Goal: Transaction & Acquisition: Purchase product/service

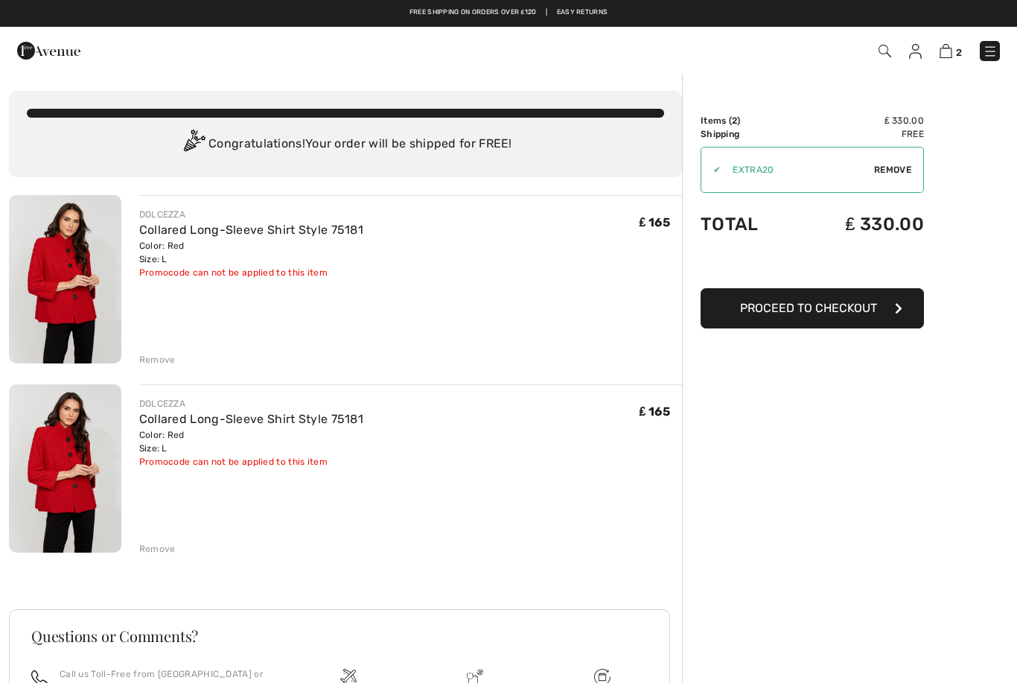
click at [171, 555] on div "Remove" at bounding box center [157, 548] width 36 height 13
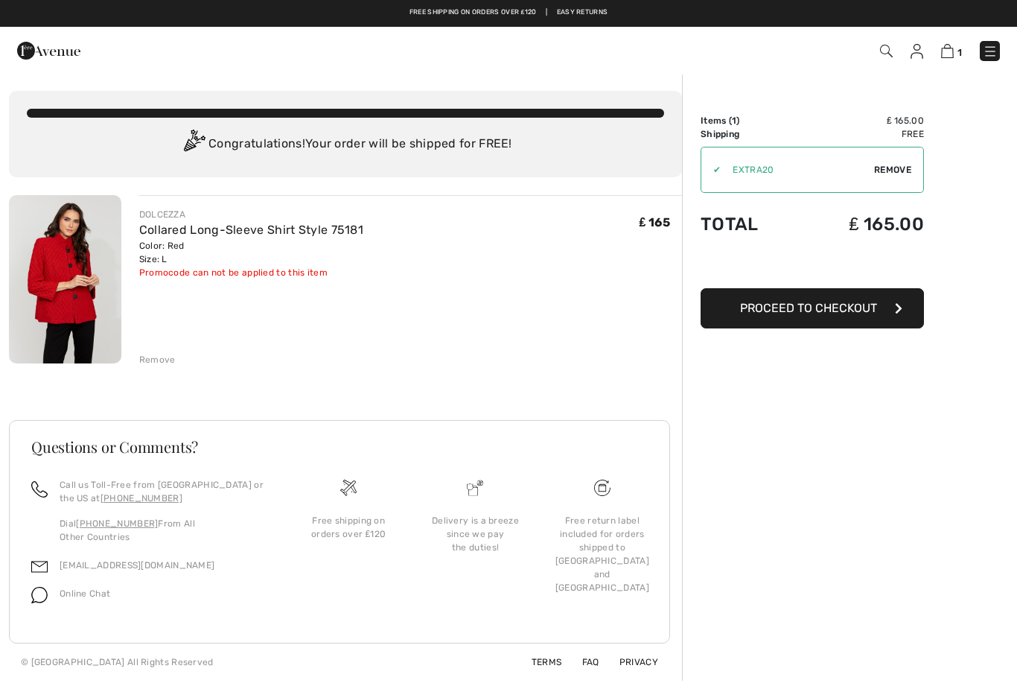
click at [759, 397] on div "Order Summary Details Items ( 1 ) ₤ 165.00 Promo code ₤ 0.00 Shipping Free Tax1…" at bounding box center [849, 376] width 335 height 607
click at [761, 398] on div "Order Summary Details Items ( 1 ) ₤ 165.00 Promo code ₤ 0.00 Shipping Free Tax1…" at bounding box center [849, 376] width 335 height 607
click at [829, 313] on span "Proceed to Checkout" at bounding box center [808, 308] width 137 height 14
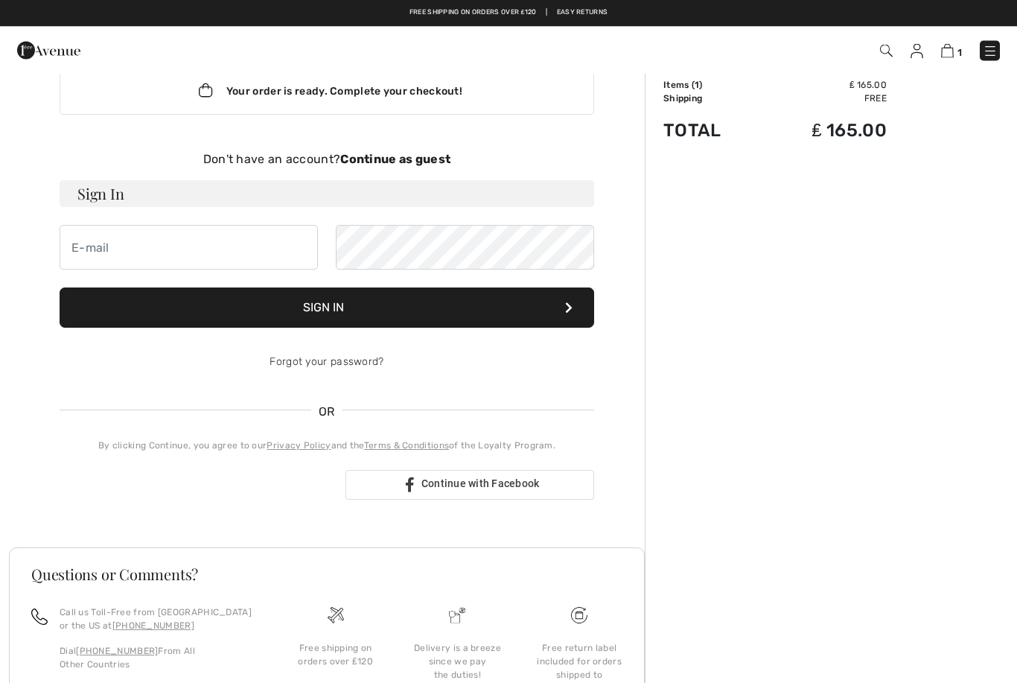
scroll to position [33, 0]
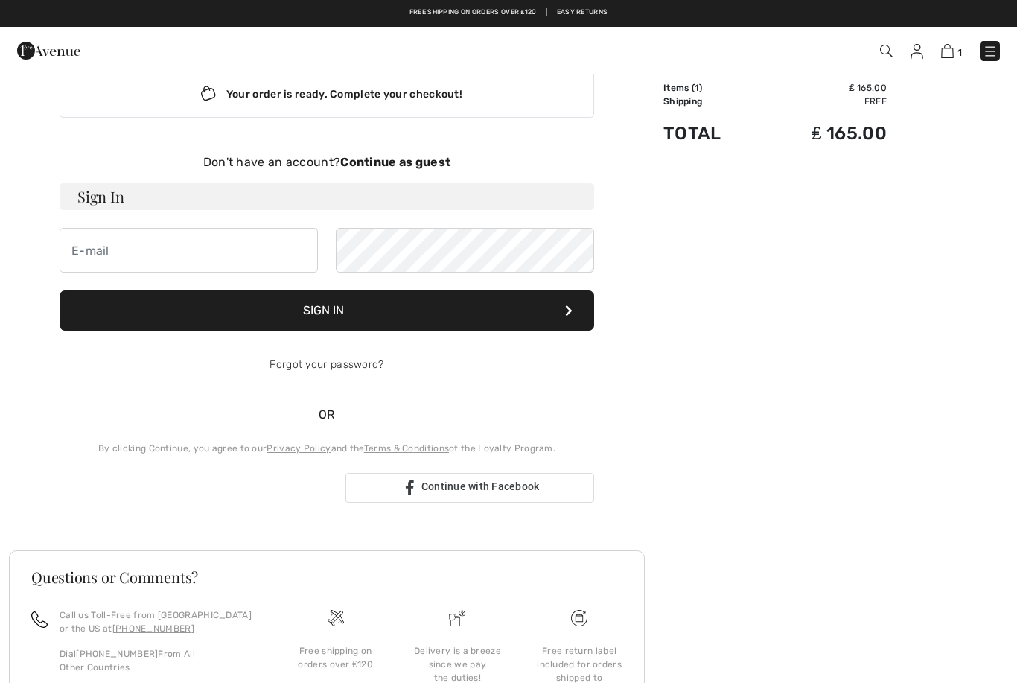
click at [304, 499] on div "Sign in with Google. Opens in new tab" at bounding box center [197, 487] width 274 height 33
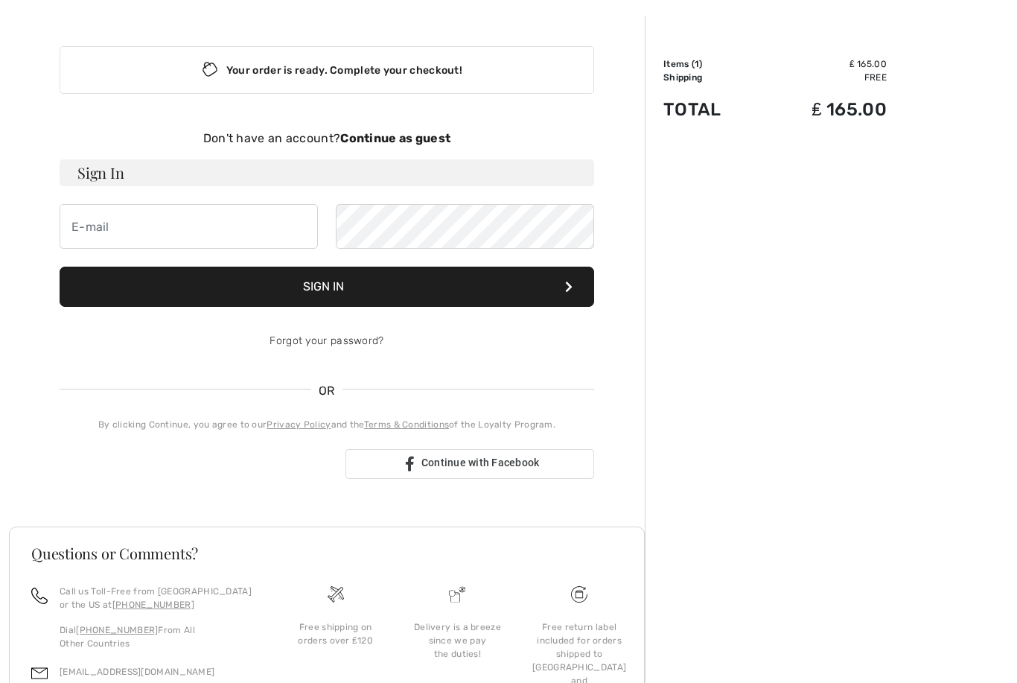
click at [414, 147] on div "Don't have an account? Continue as guest" at bounding box center [327, 139] width 534 height 18
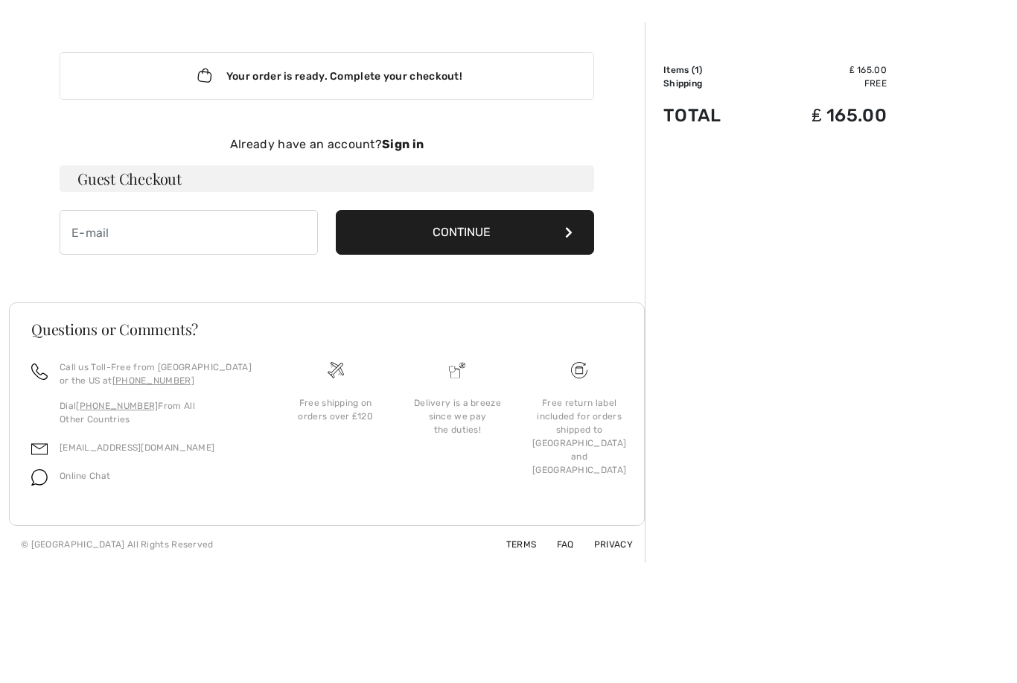
scroll to position [51, 0]
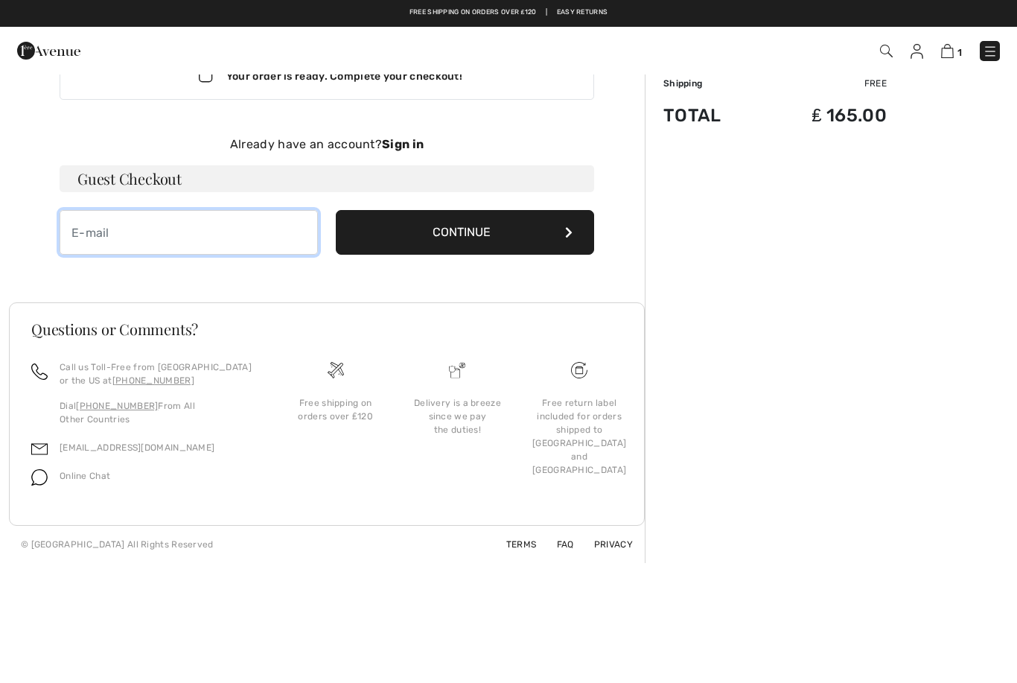
click at [112, 234] on input "email" at bounding box center [189, 232] width 258 height 45
type input "maryputt@hotmail.co.uk"
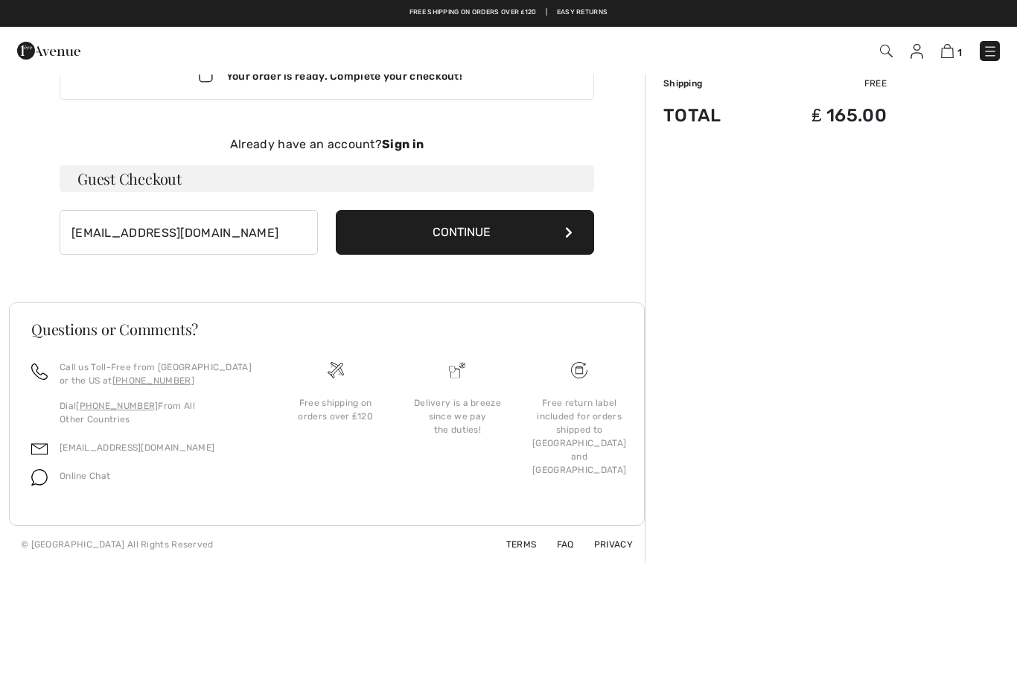
click at [473, 234] on button "Continue" at bounding box center [465, 232] width 258 height 45
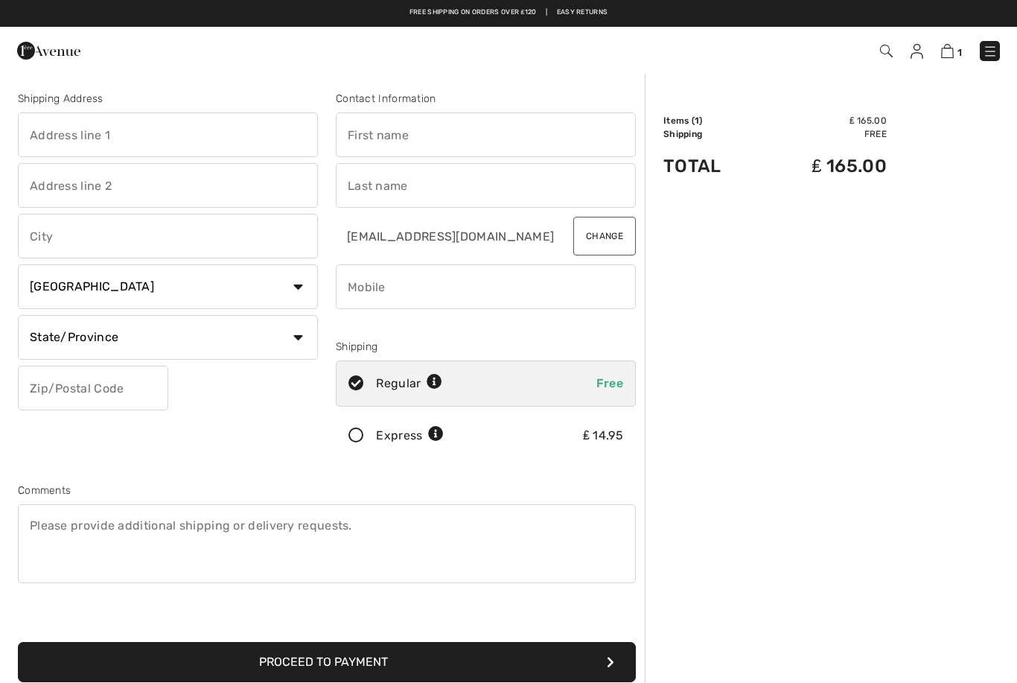
click at [106, 138] on input "text" at bounding box center [168, 134] width 300 height 45
type input "[STREET_ADDRESS]"
click at [142, 200] on input "text" at bounding box center [168, 185] width 300 height 45
type input "[GEOGRAPHIC_DATA]"
click at [102, 246] on input "text" at bounding box center [168, 236] width 300 height 45
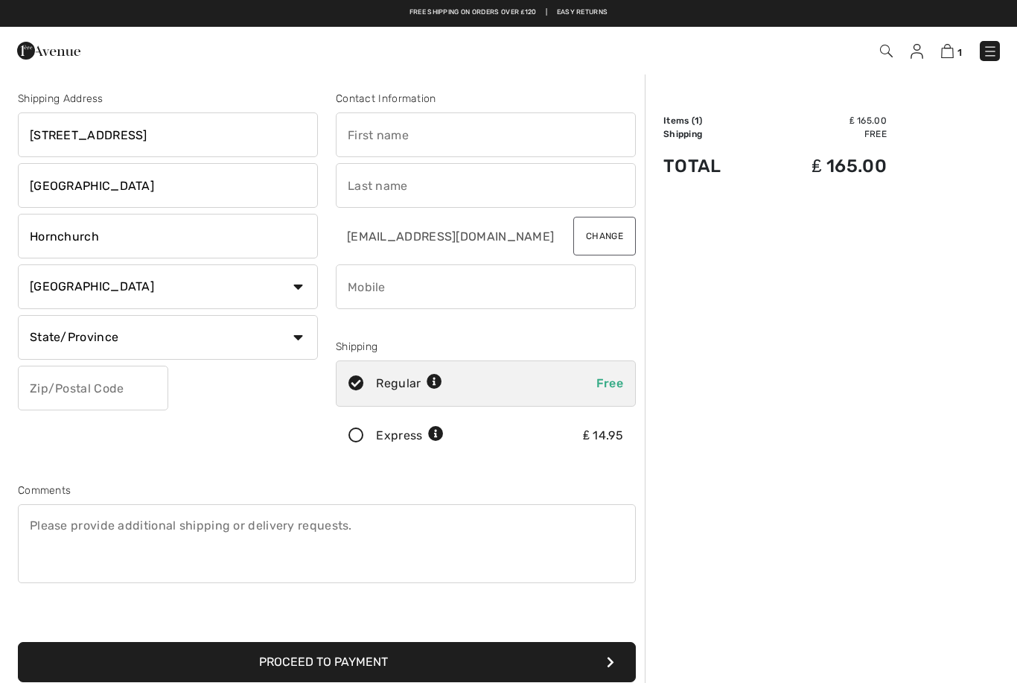
type input "Hornchurch"
click at [292, 293] on select "Country Canada United States Afghanistan Aland Islands Albania Algeria American…" at bounding box center [168, 286] width 300 height 45
click at [180, 291] on select "Country Canada United States Afghanistan Aland Islands Albania Algeria American…" at bounding box center [168, 286] width 300 height 45
select select "GB"
click at [155, 335] on input "text" at bounding box center [168, 337] width 300 height 45
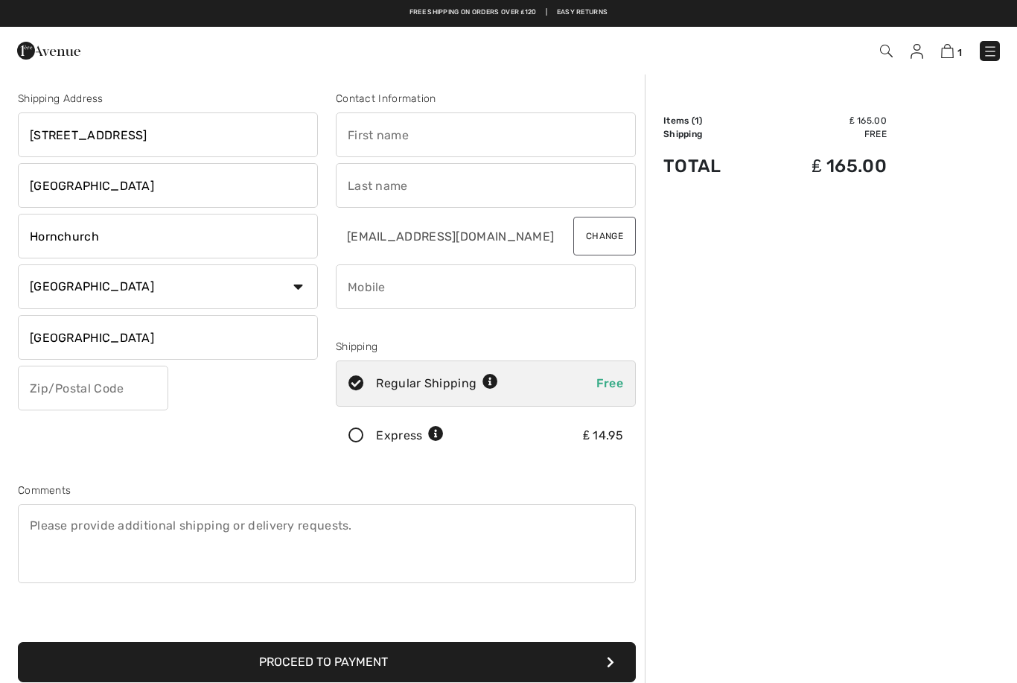
type input "[GEOGRAPHIC_DATA]"
click at [150, 382] on input "text" at bounding box center [93, 387] width 150 height 45
type input "RM113LQ"
click at [458, 132] on input "text" at bounding box center [486, 134] width 300 height 45
type input "Mary"
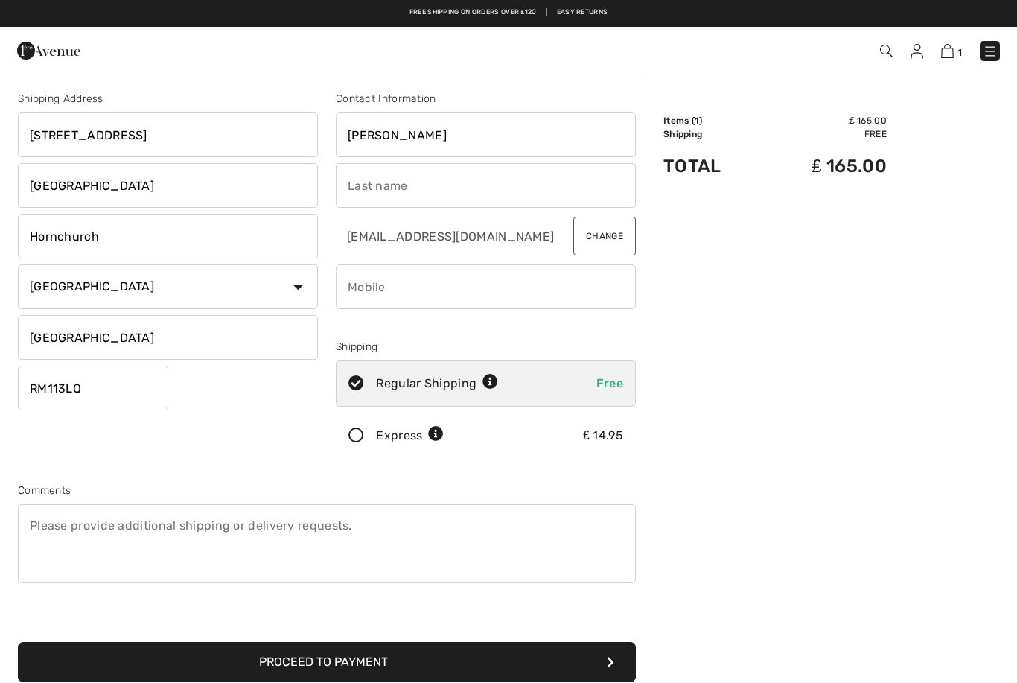
click at [428, 198] on input "text" at bounding box center [486, 185] width 300 height 45
type input "Putt"
click at [418, 292] on input "phone" at bounding box center [486, 286] width 300 height 45
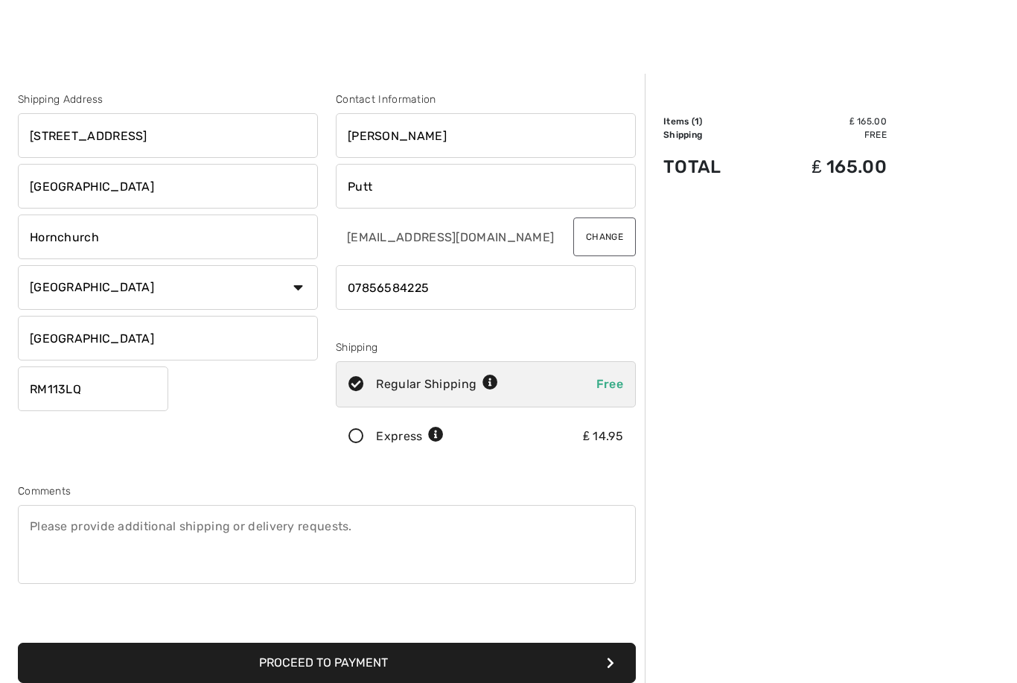
scroll to position [65, 0]
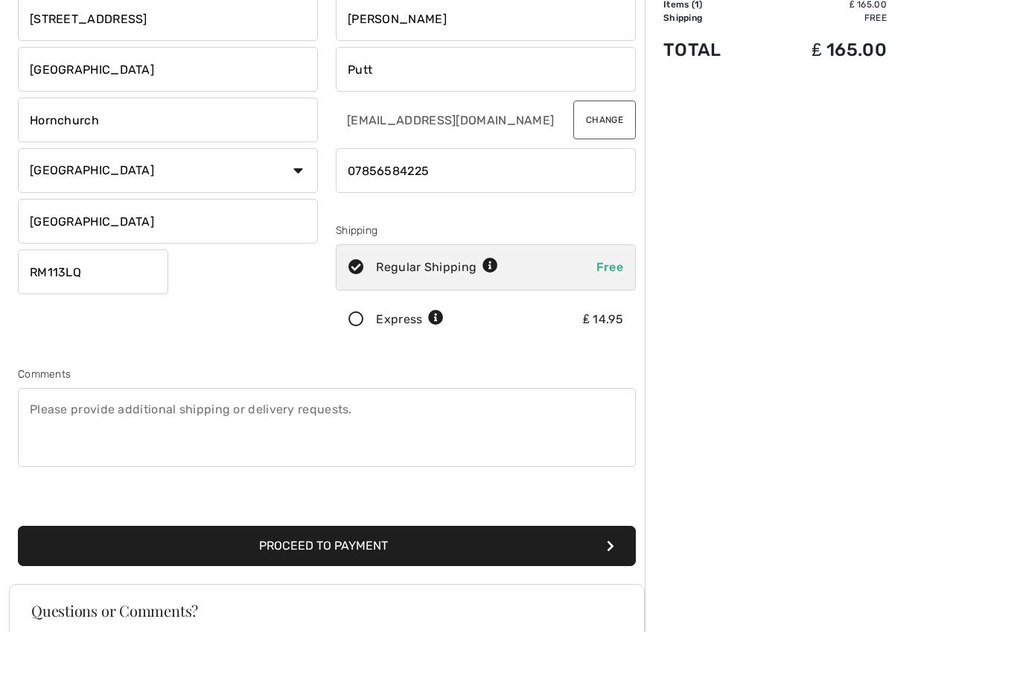
type input "07856584225"
click at [409, 577] on button "Proceed to Payment" at bounding box center [327, 597] width 618 height 40
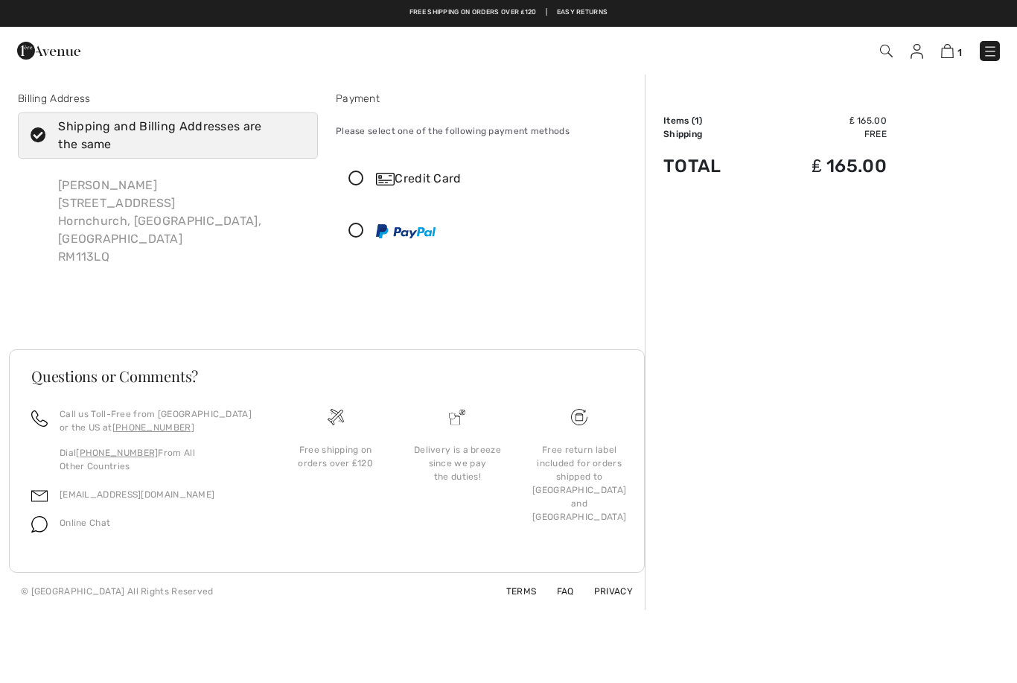
click at [365, 187] on div "Credit Card" at bounding box center [485, 178] width 298 height 45
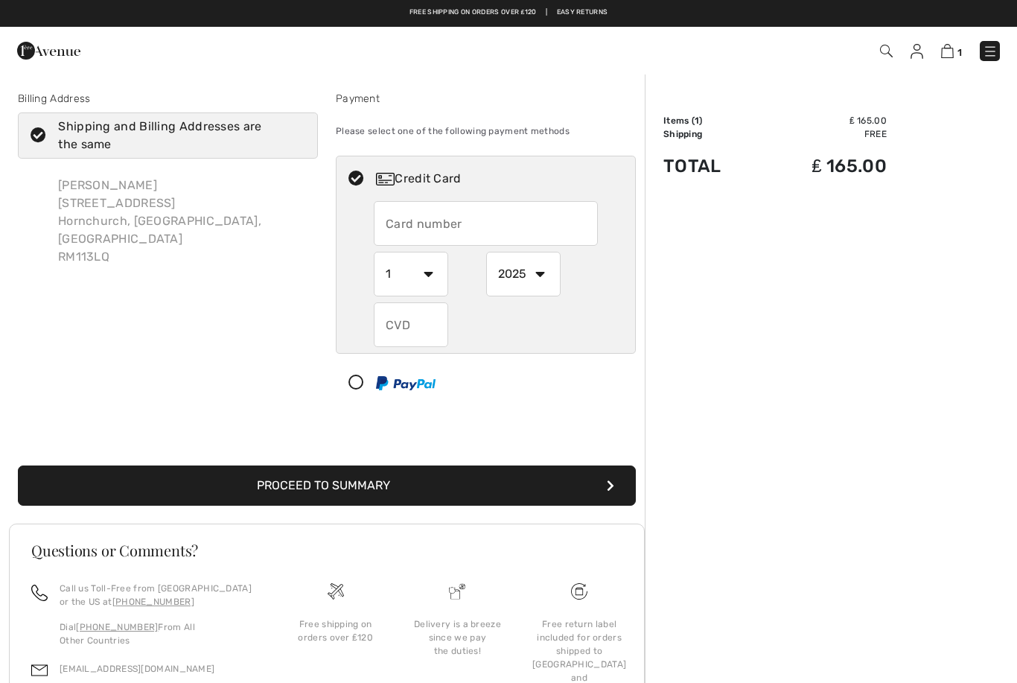
click at [405, 227] on input "text" at bounding box center [486, 223] width 224 height 45
type input "5374100421444410"
click at [434, 278] on select "1 2 3 4 5 6 7 8 9 10 11 12" at bounding box center [411, 274] width 74 height 45
select select "10"
click at [545, 282] on select "2025 2026 2027 2028 2029 2030 2031 2032 2033 2034 2035" at bounding box center [523, 274] width 74 height 45
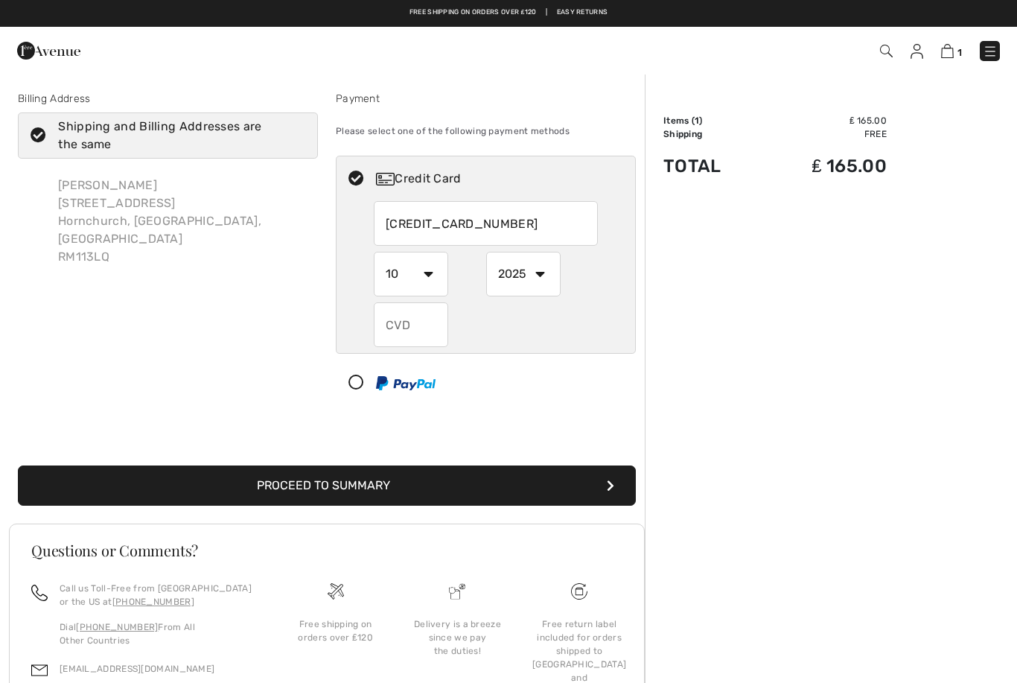
select select "2027"
click at [418, 328] on input "text" at bounding box center [411, 324] width 74 height 45
type input "685"
click at [414, 488] on button "Proceed to Summary" at bounding box center [327, 485] width 618 height 40
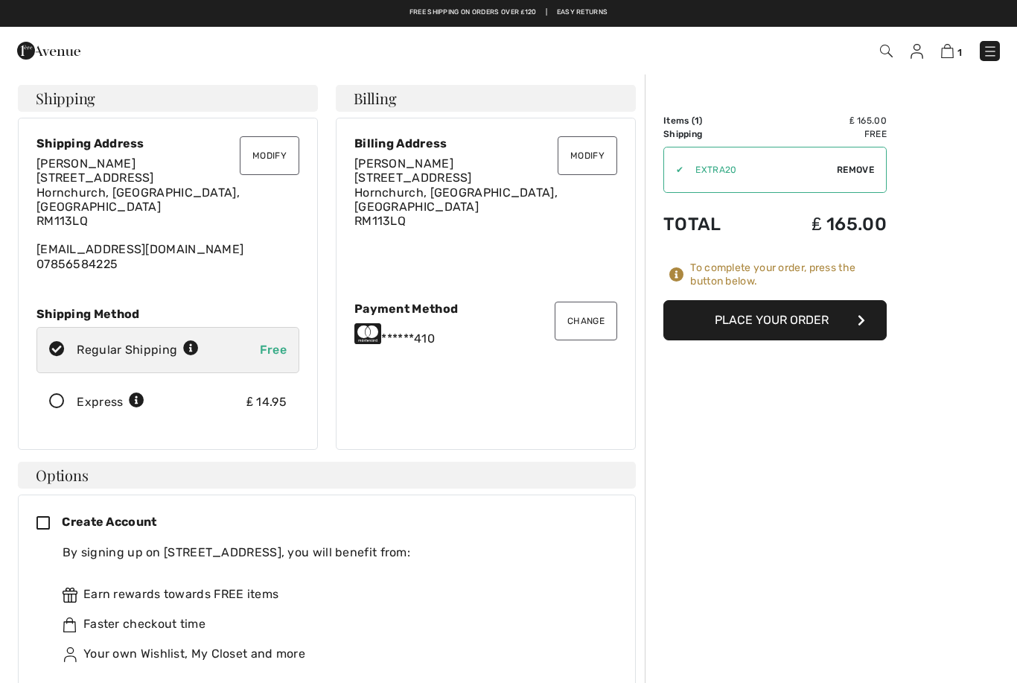
click at [768, 327] on button "Place Your Order" at bounding box center [774, 320] width 223 height 40
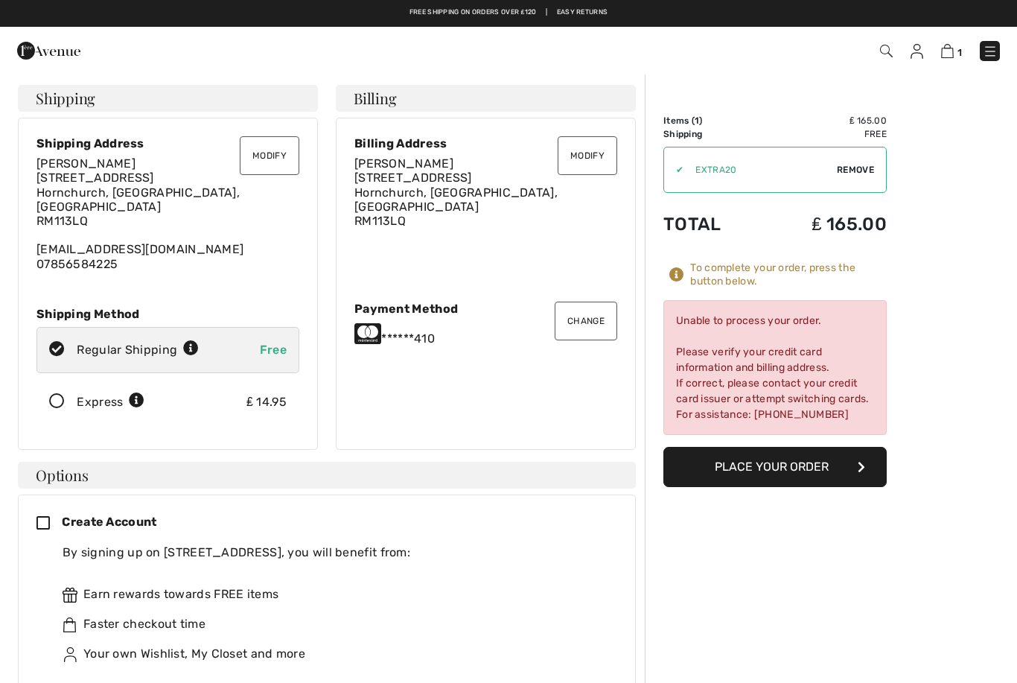
click at [776, 175] on input "TEXT" at bounding box center [759, 169] width 153 height 45
click at [772, 472] on button "Place Your Order" at bounding box center [774, 467] width 223 height 40
click at [587, 329] on button "Change" at bounding box center [586, 320] width 63 height 39
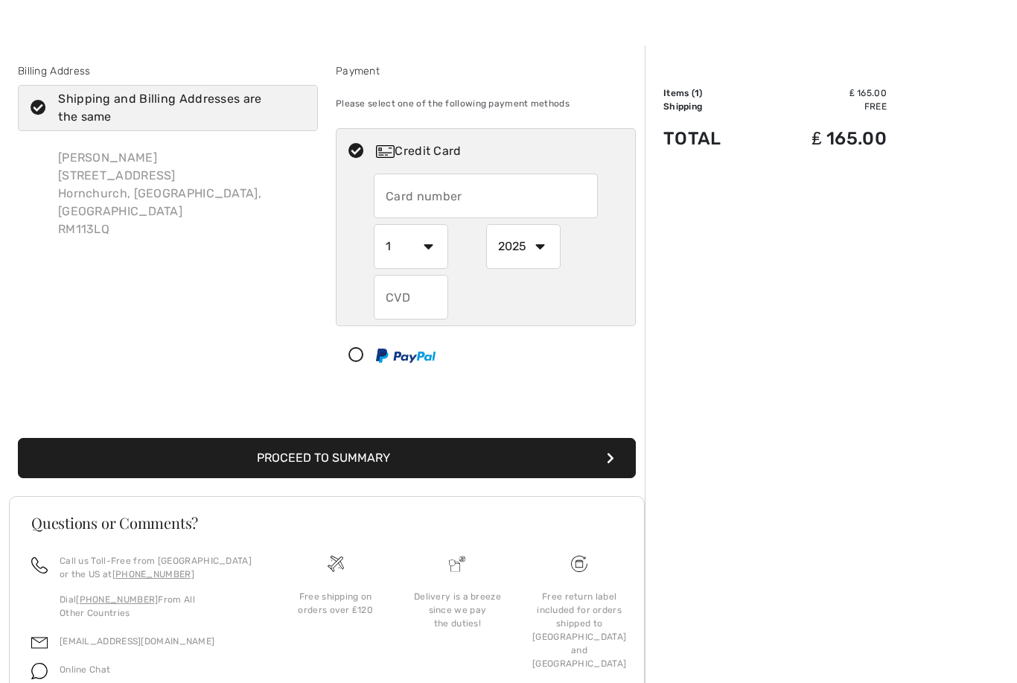
click at [427, 204] on input "text" at bounding box center [486, 195] width 224 height 45
radio input "true"
type input "[CREDIT_CARD_NUMBER]"
click at [432, 262] on select "1 2 3 4 5 6 7 8 9 10 11 12" at bounding box center [411, 246] width 74 height 45
radio input "true"
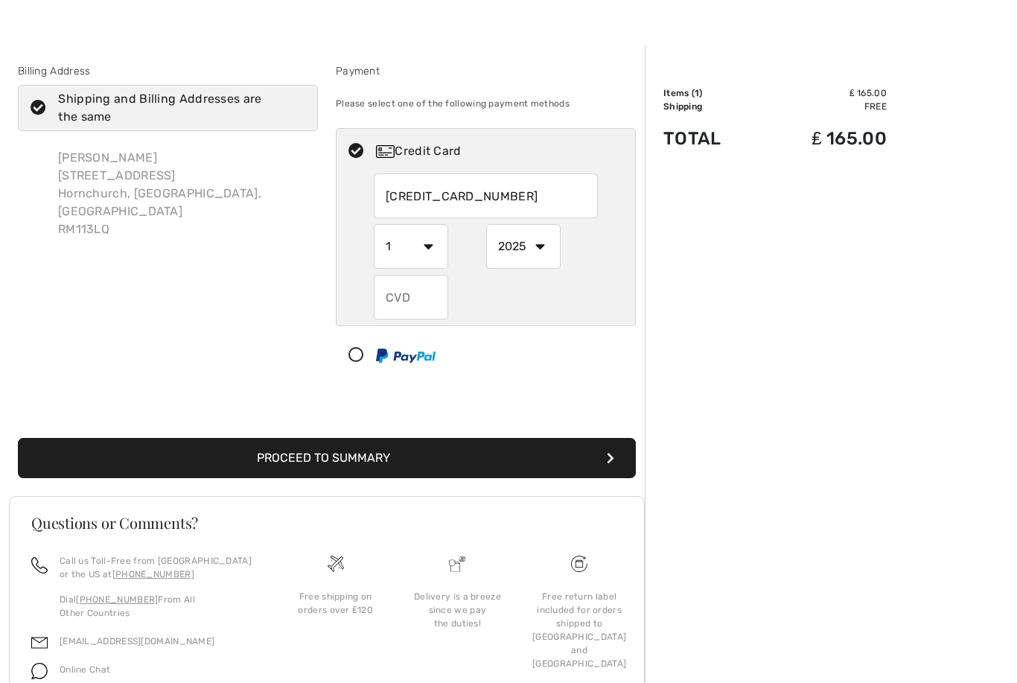
select select "5"
click at [548, 252] on select "2025 2026 2027 2028 2029 2030 2031 2032 2033 2034 2035" at bounding box center [523, 246] width 74 height 45
radio input "true"
select select "2029"
click at [422, 301] on input "text" at bounding box center [411, 297] width 74 height 45
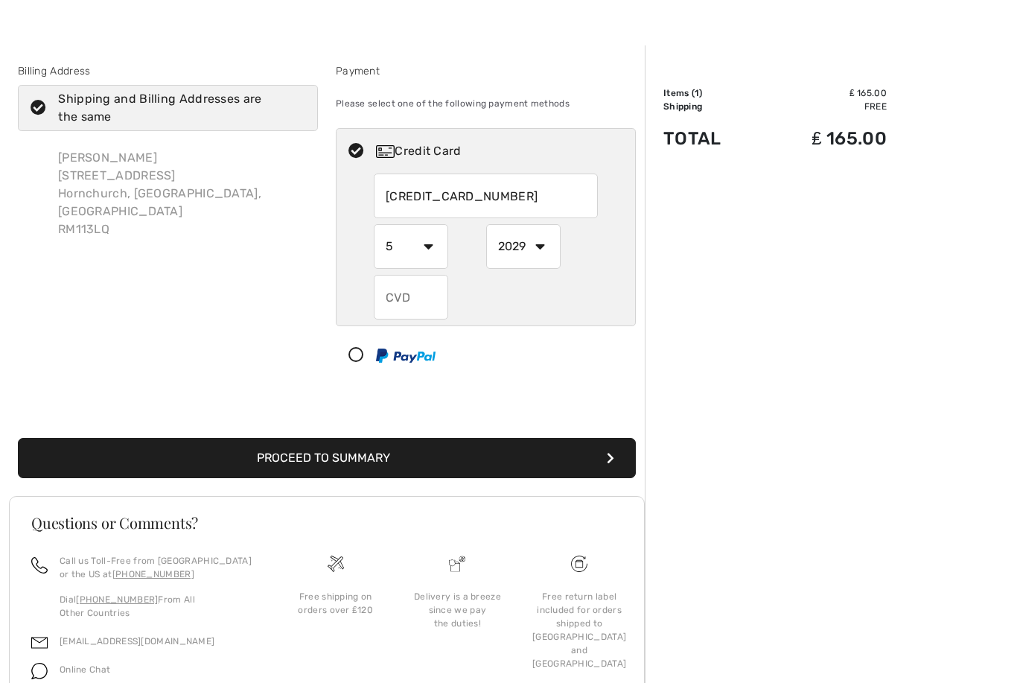
radio input "true"
type input "4"
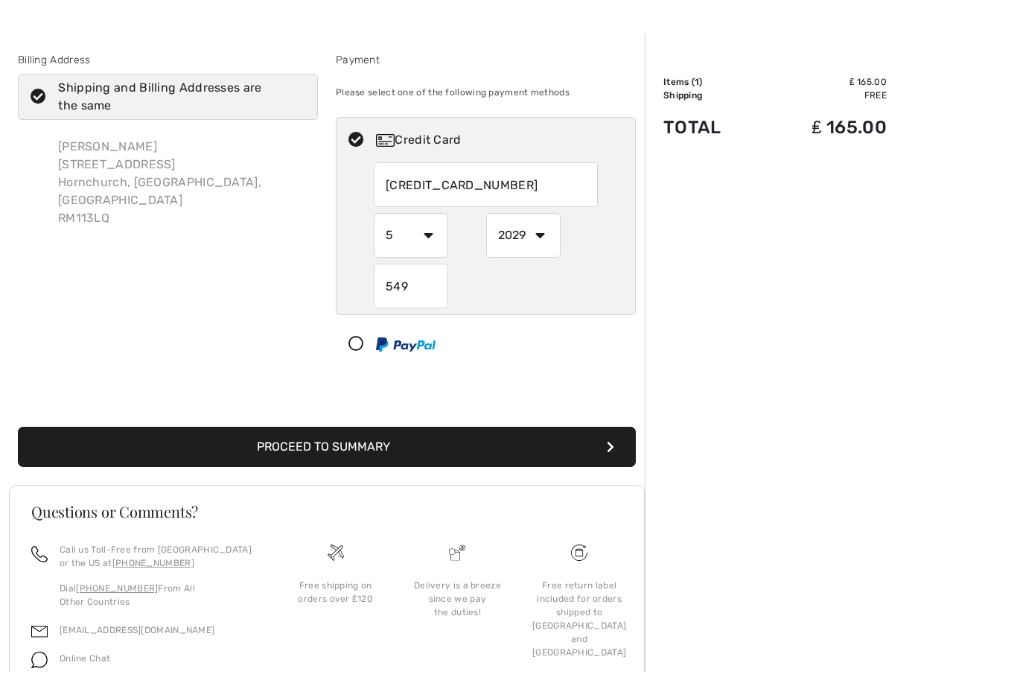
type input "549"
click at [427, 450] on button "Proceed to Summary" at bounding box center [327, 458] width 618 height 40
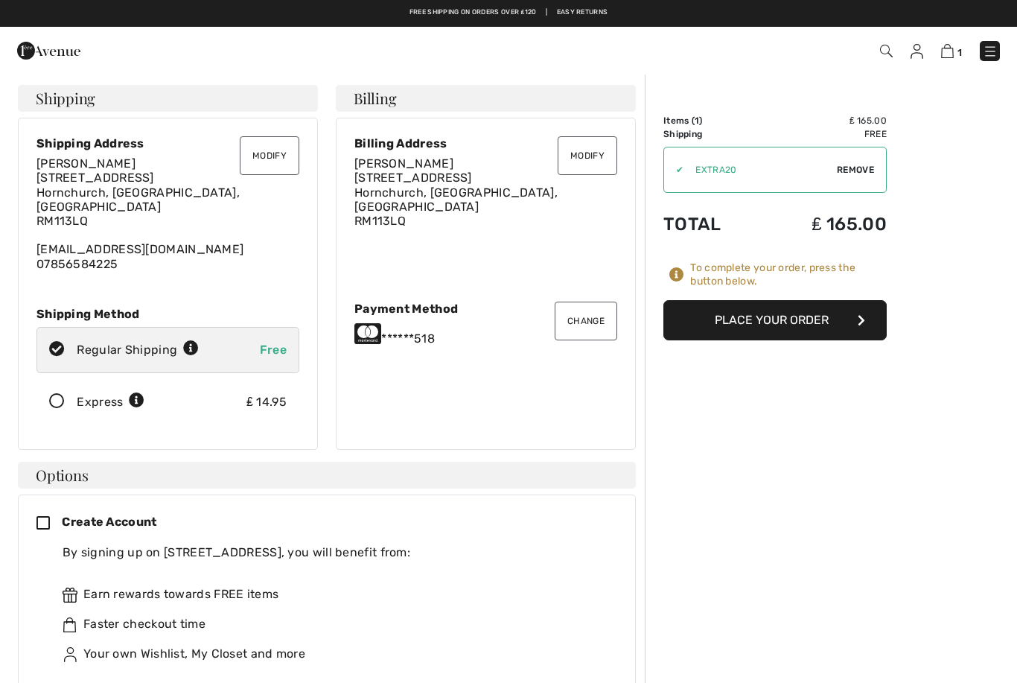
checkbox input "true"
click at [780, 330] on button "Place Your Order" at bounding box center [774, 320] width 223 height 40
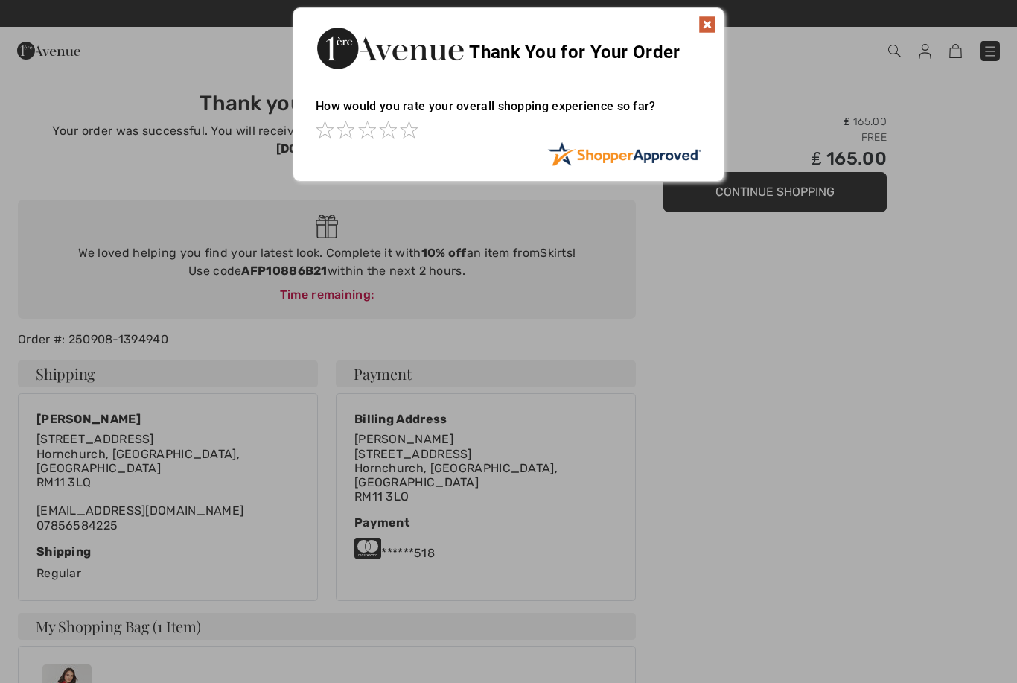
click at [715, 31] on img at bounding box center [707, 25] width 18 height 18
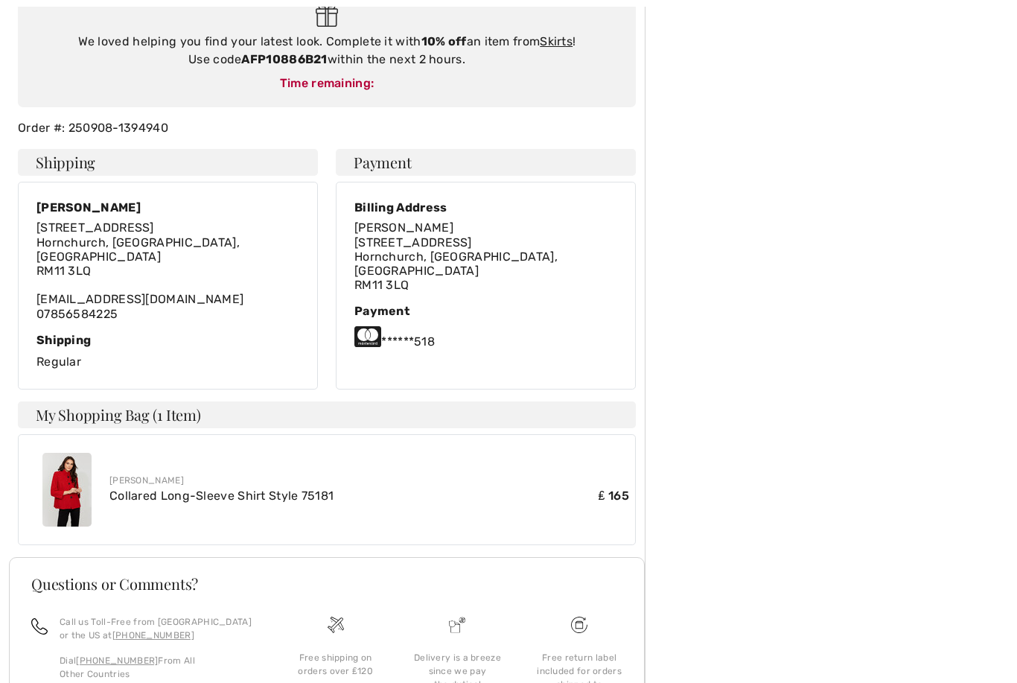
scroll to position [265, 0]
